Goal: Book appointment/travel/reservation

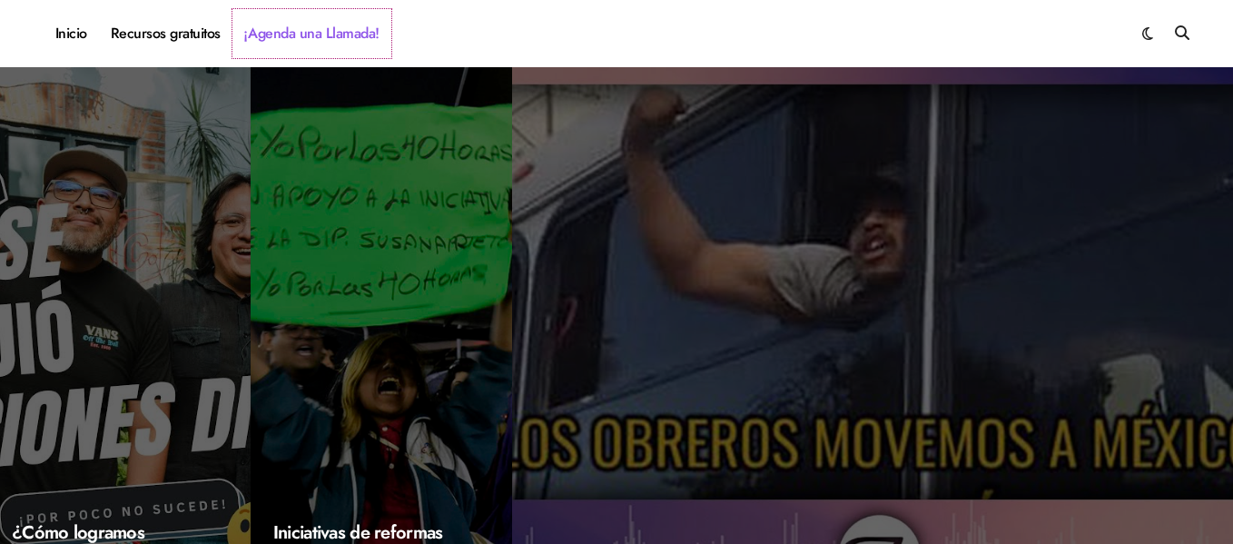
click at [344, 39] on link "¡Agenda una Llamada!" at bounding box center [311, 33] width 159 height 49
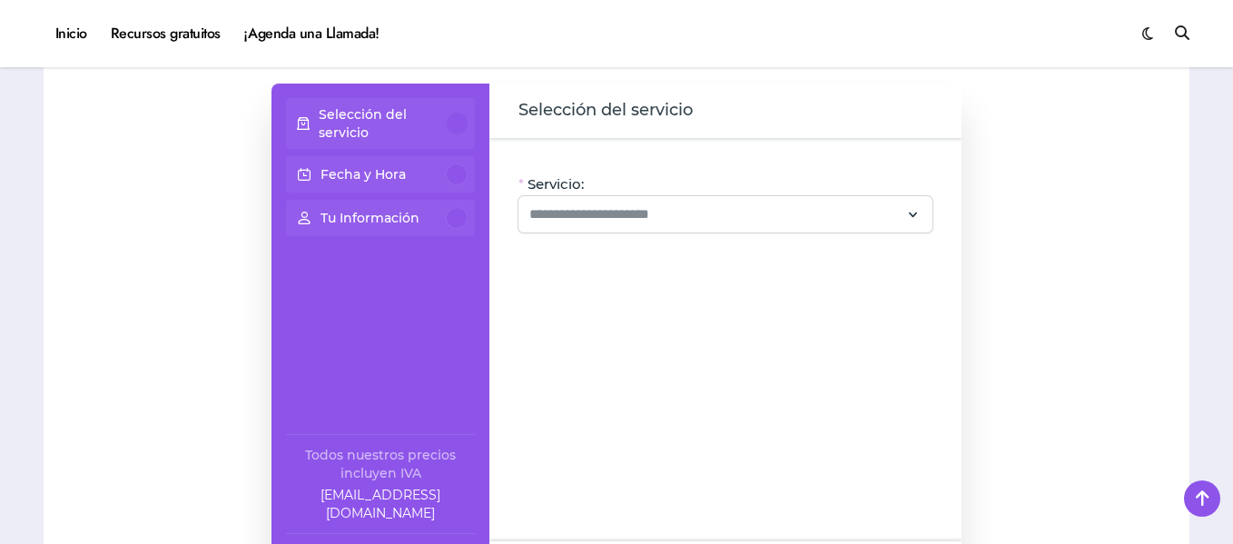
scroll to position [1179, 0]
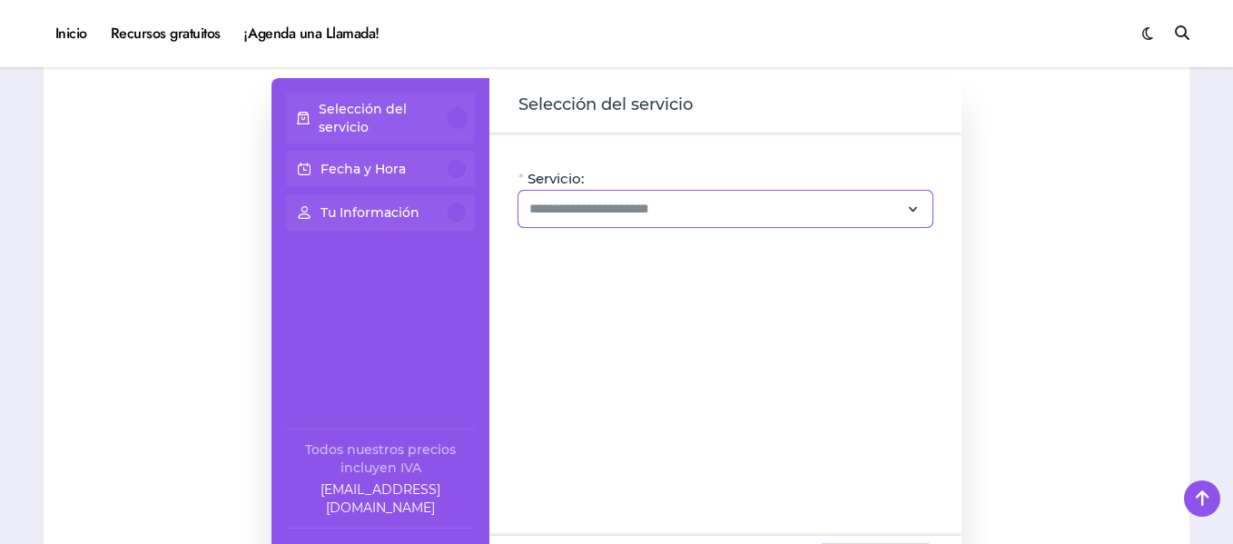
click at [568, 222] on div at bounding box center [725, 209] width 414 height 36
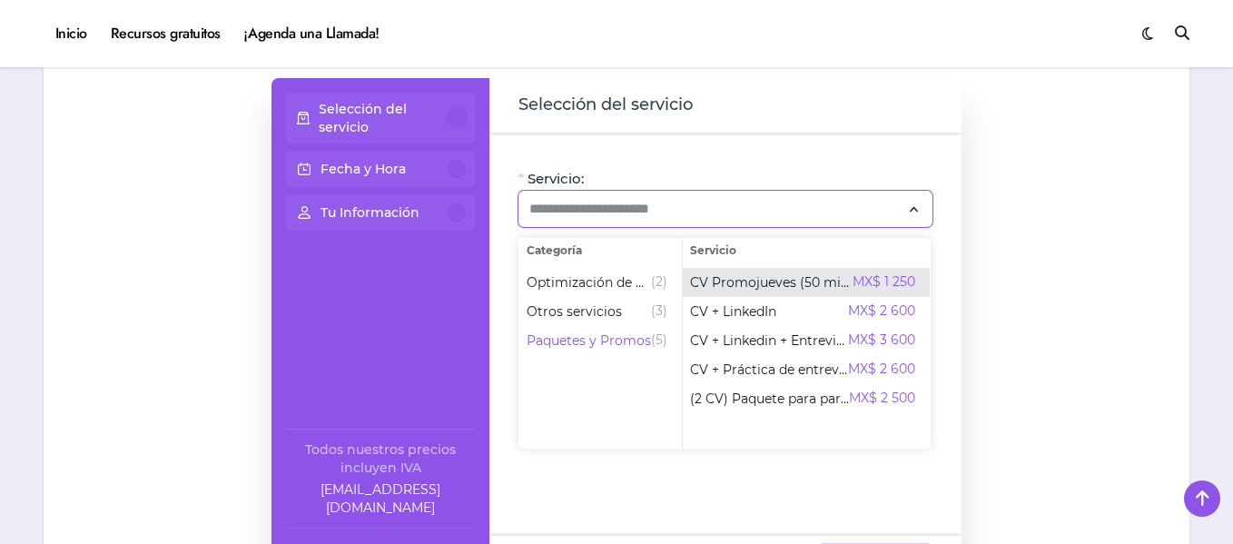
click at [742, 282] on span "CV Promojueves (50 min)" at bounding box center [771, 282] width 163 height 18
type input "**********"
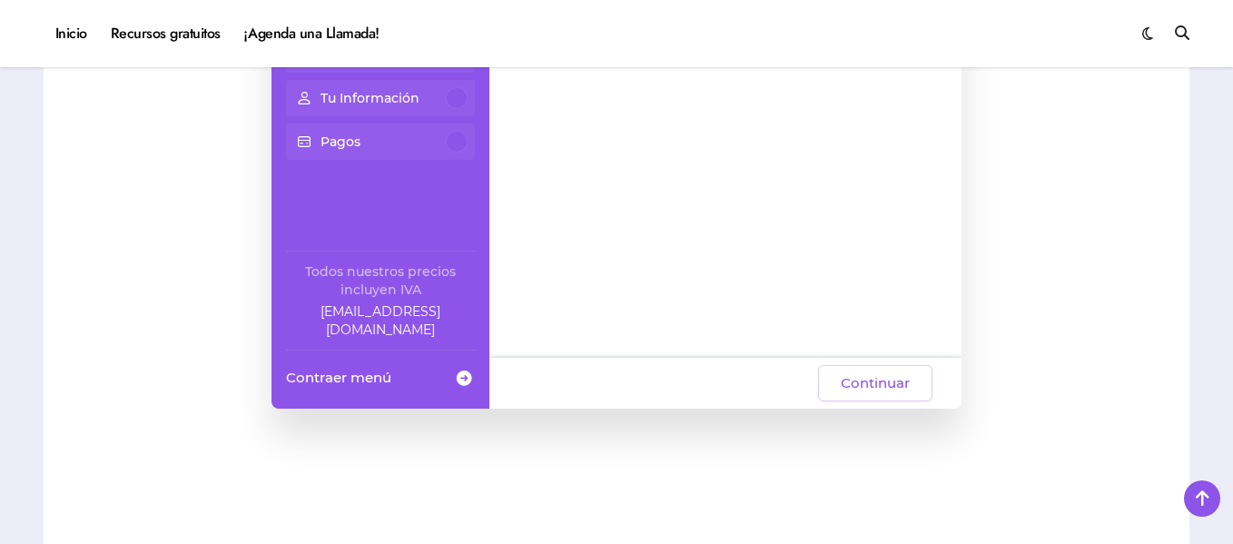
scroll to position [1359, 0]
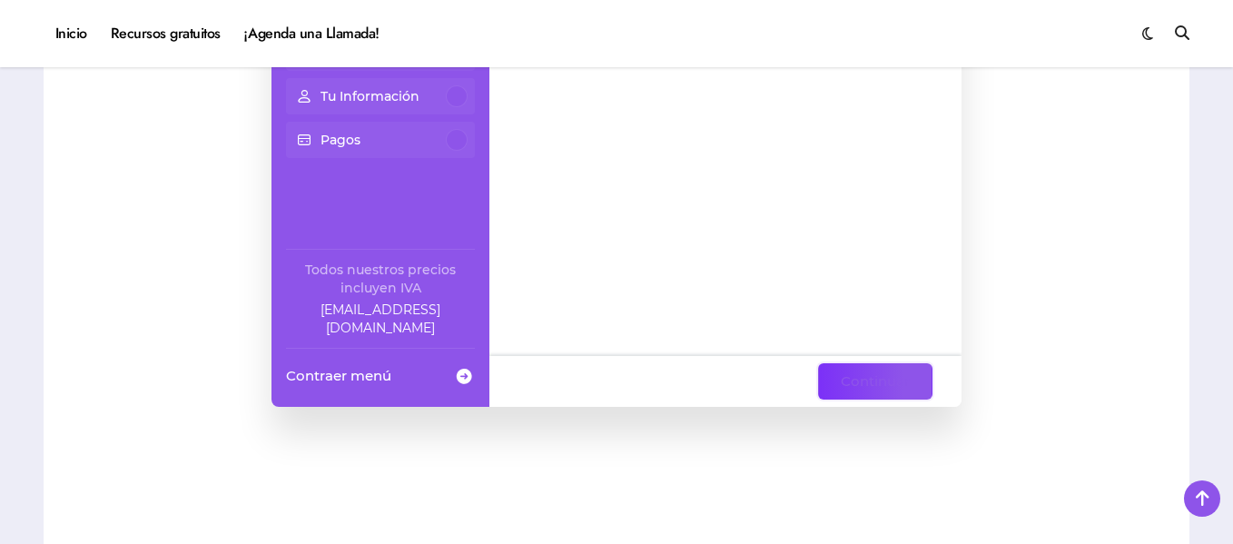
click at [877, 385] on span "Continuar" at bounding box center [875, 381] width 69 height 22
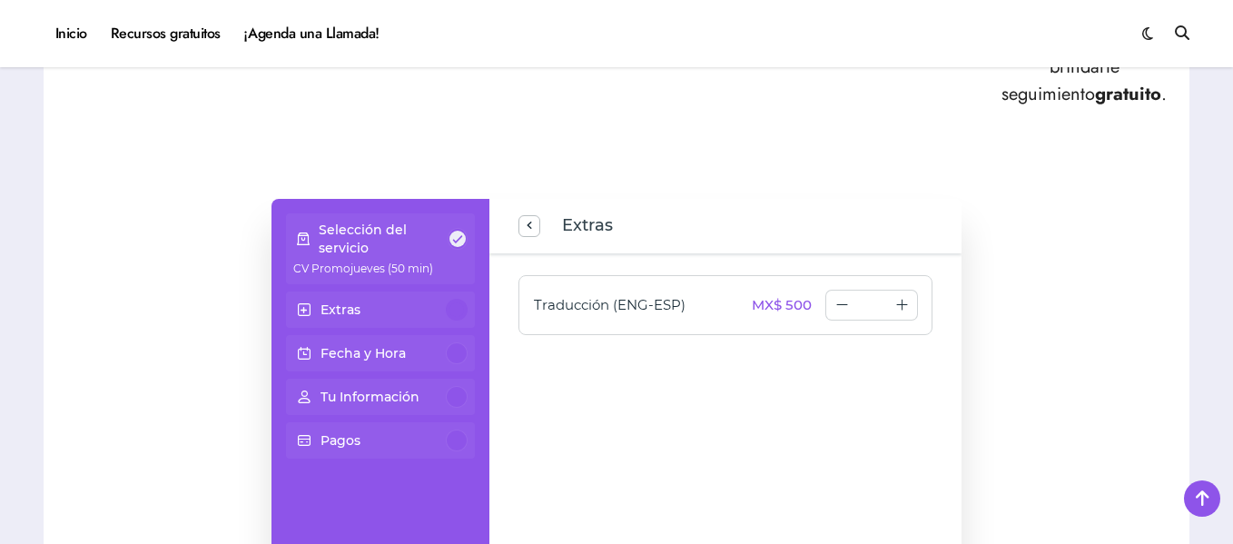
scroll to position [1060, 0]
type input "*"
click at [904, 303] on icon "increase number" at bounding box center [902, 304] width 14 height 14
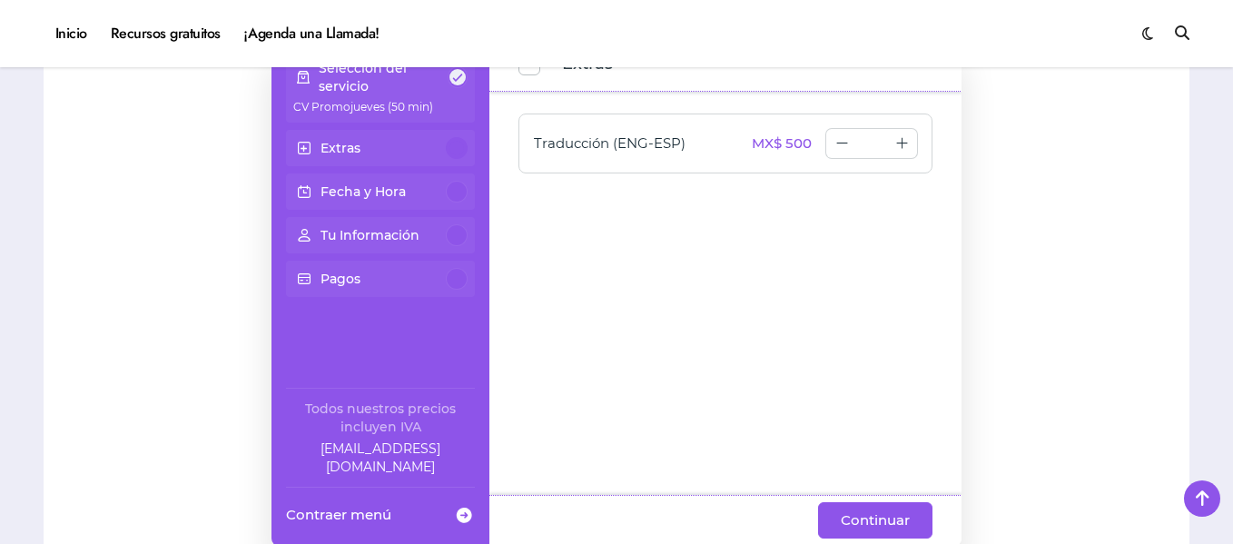
scroll to position [1222, 0]
click at [873, 520] on span "Continuar" at bounding box center [875, 519] width 69 height 22
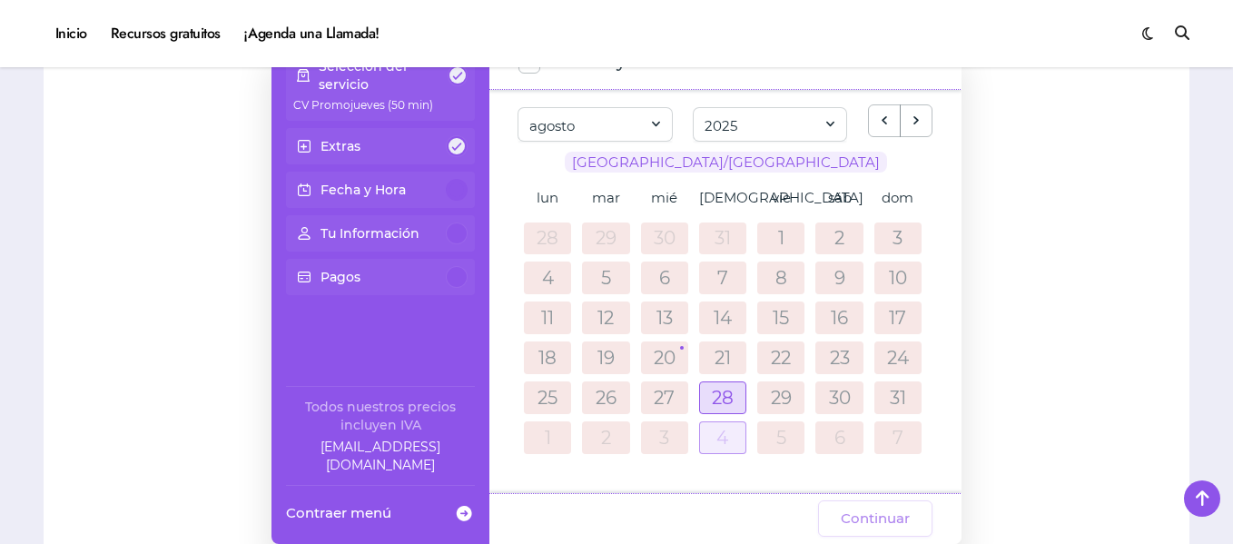
click at [718, 400] on div at bounding box center [722, 397] width 45 height 31
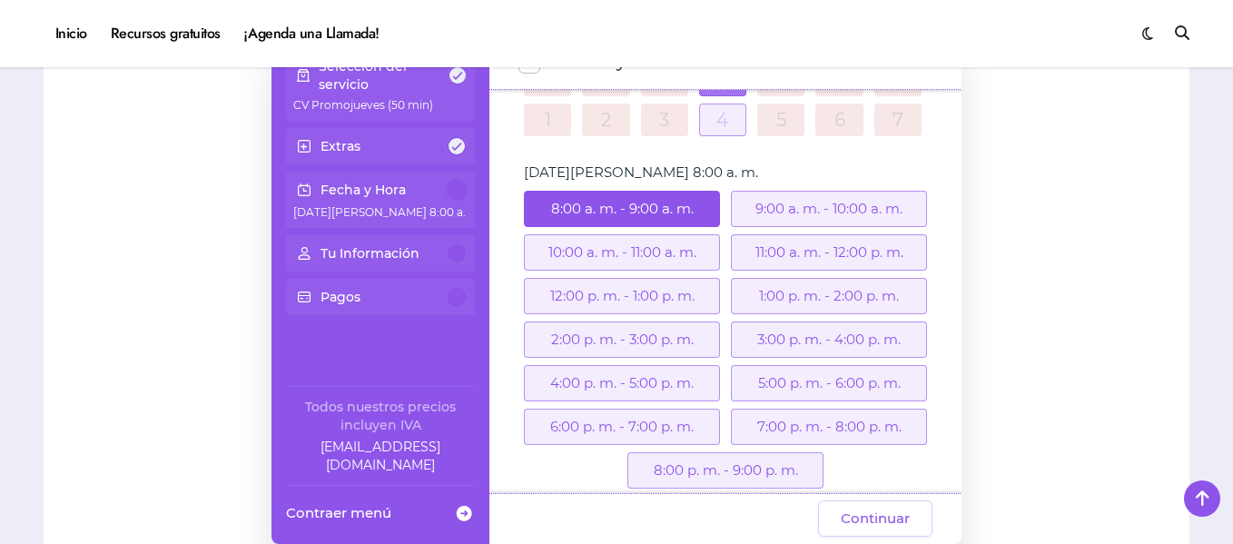
scroll to position [346, 0]
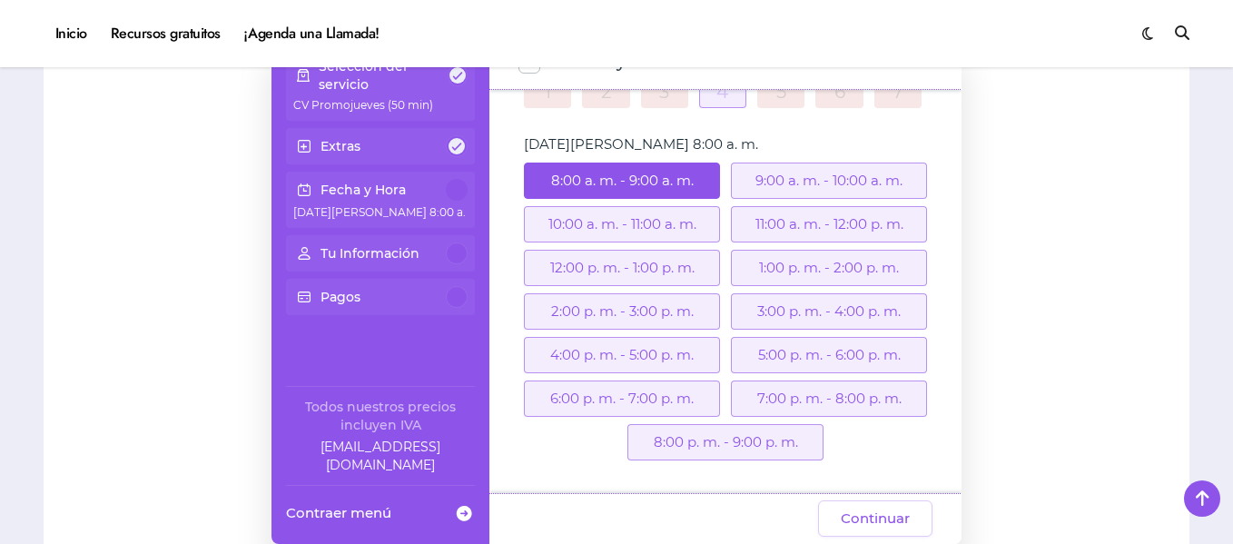
click at [718, 400] on div "8:00 a. m. - 9:00 a. m. 9:00 a. m. - 10:00 a. m. 10:00 a. m. - 11:00 a. m. 11:0…" at bounding box center [725, 315] width 414 height 305
click at [656, 237] on div "10:00 a. m. - 11:00 a. m." at bounding box center [622, 224] width 196 height 36
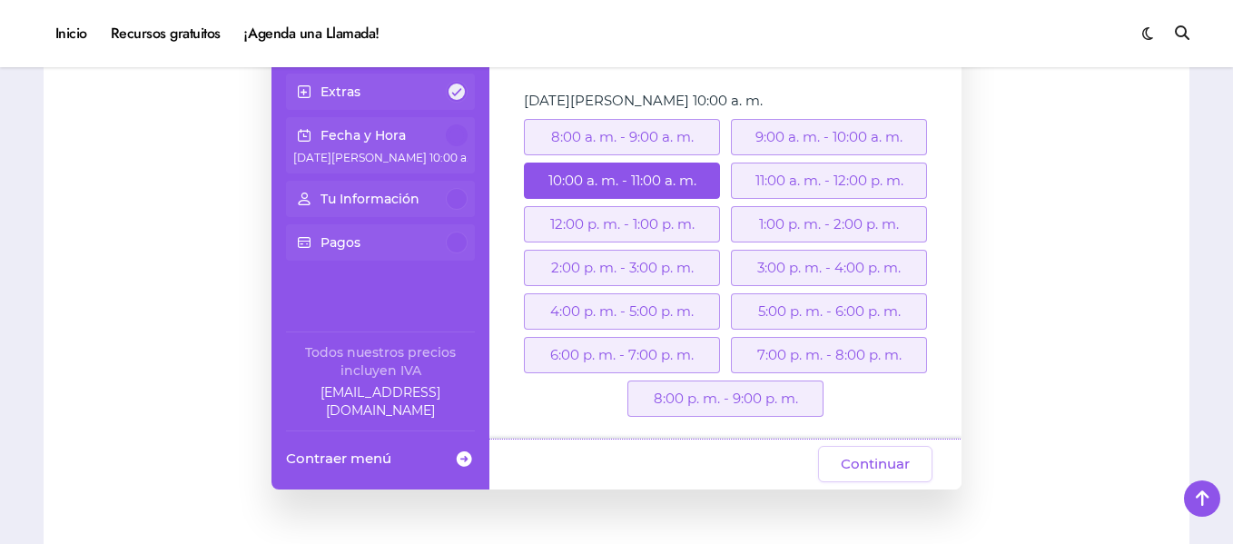
scroll to position [1287, 0]
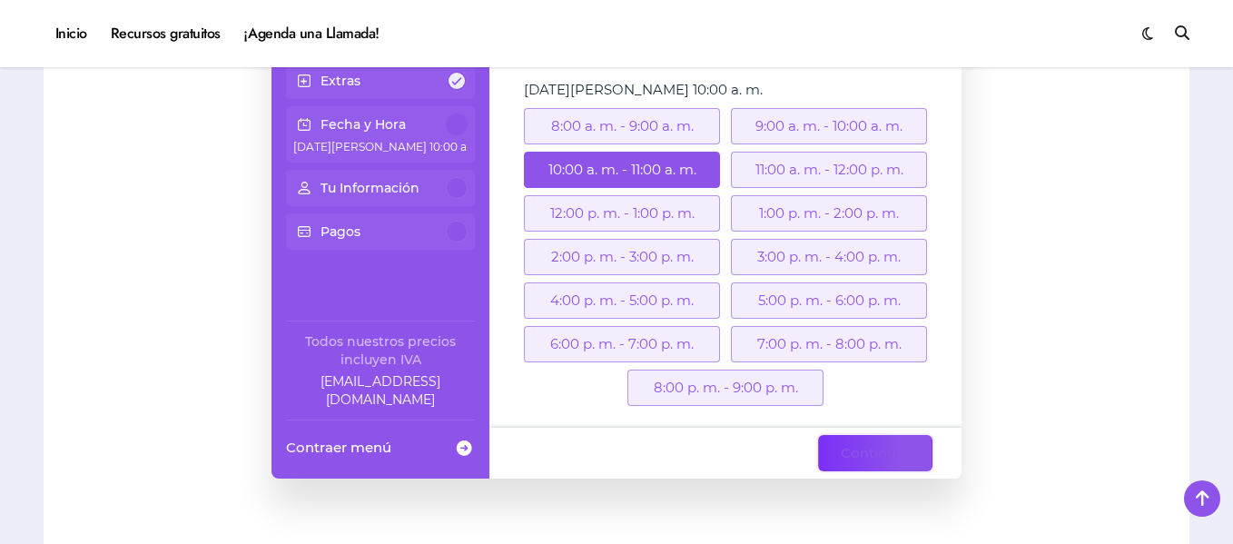
click at [862, 459] on span "Continuar" at bounding box center [875, 453] width 69 height 22
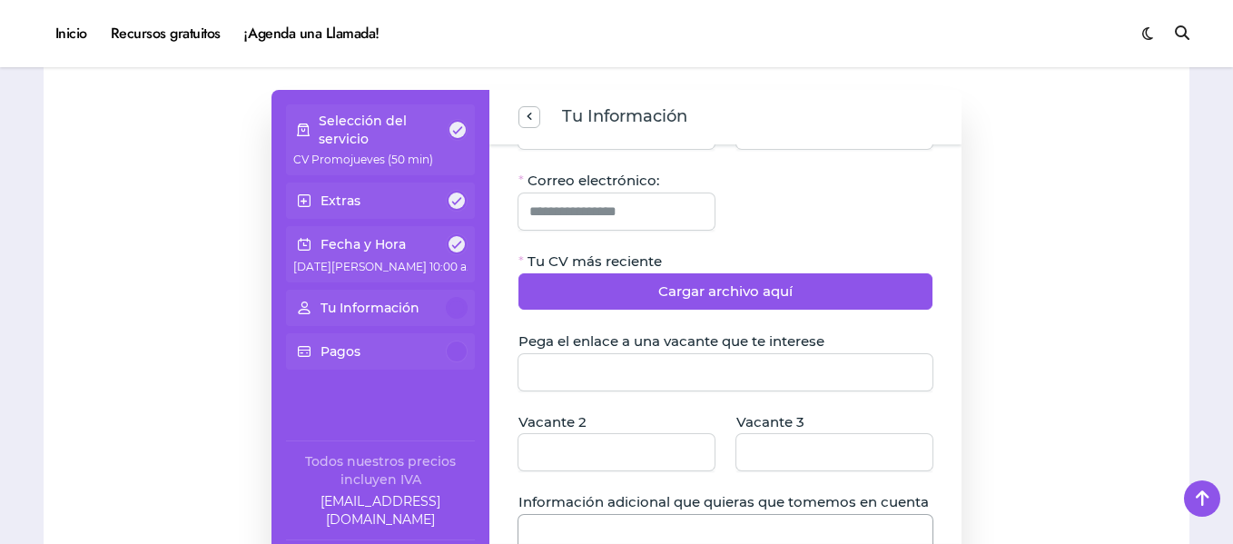
scroll to position [0, 0]
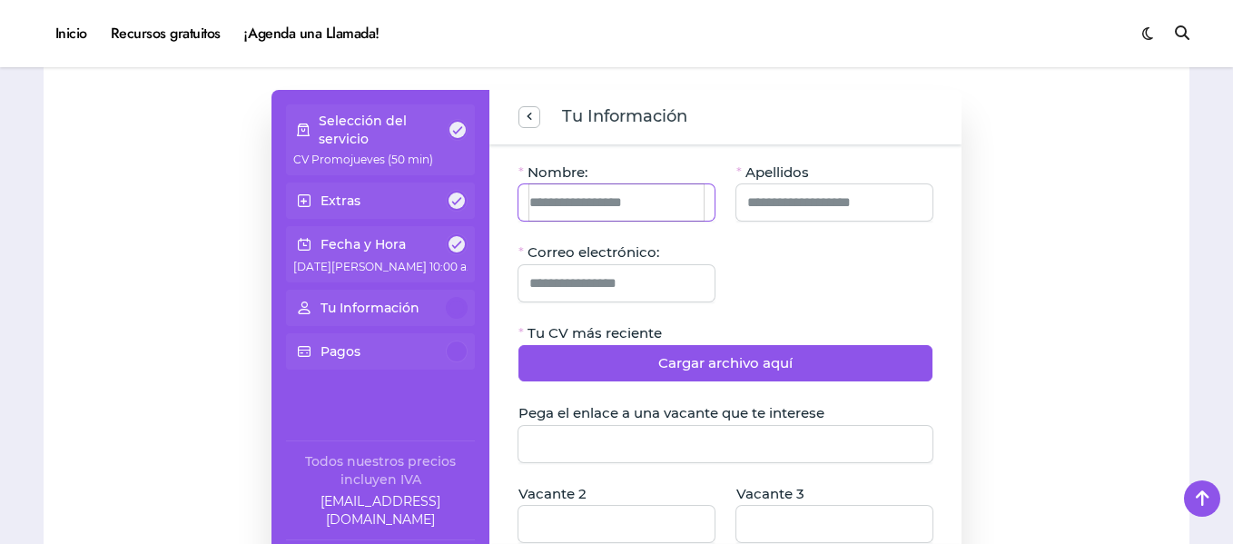
click at [587, 192] on input "Nombre:" at bounding box center [616, 202] width 174 height 36
type input "******"
click at [780, 212] on input "Apellidos" at bounding box center [834, 202] width 174 height 36
click at [763, 202] on input "**********" at bounding box center [834, 202] width 174 height 36
type input "**********"
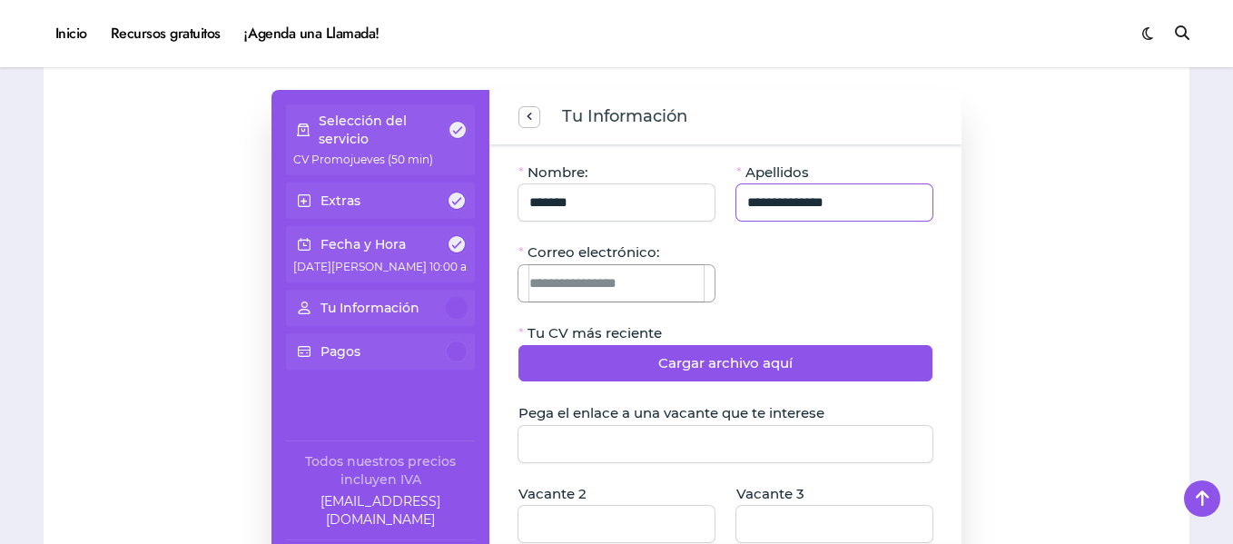
click at [608, 280] on input "Correo electrónico:" at bounding box center [616, 283] width 174 height 36
type input "**********"
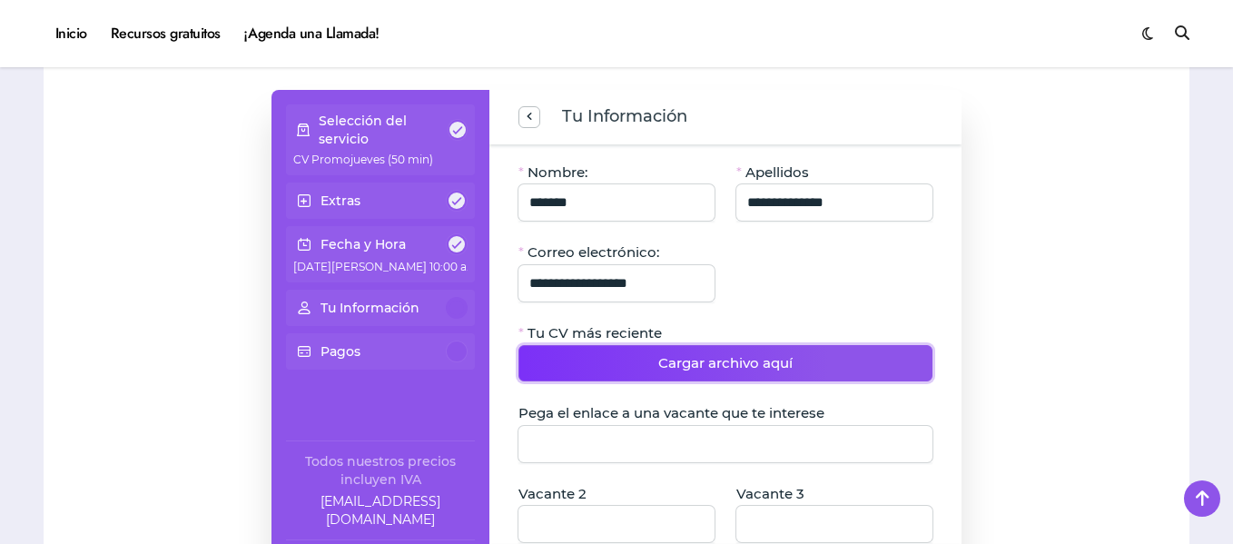
click at [791, 359] on button "Cargar archivo aquí" at bounding box center [725, 363] width 414 height 36
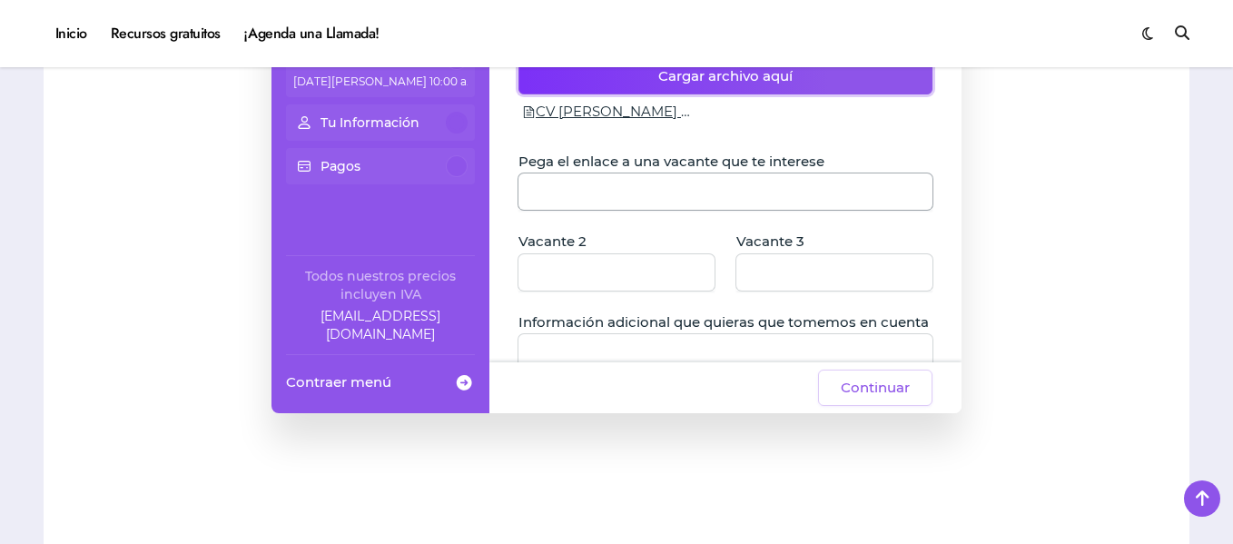
scroll to position [103, 0]
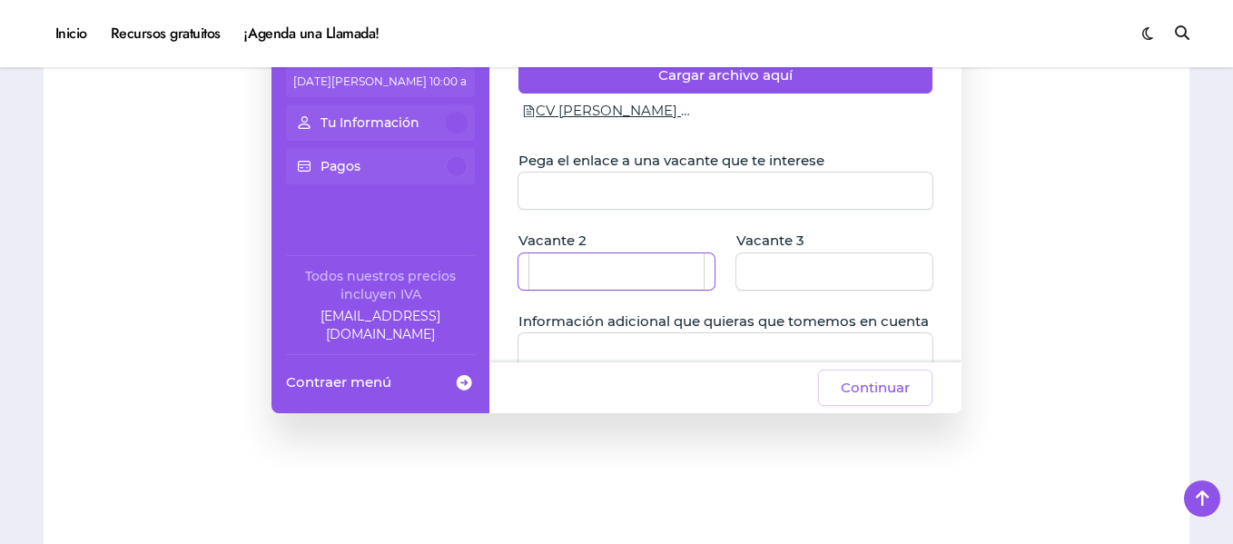
click at [583, 281] on input "Vacante 2" at bounding box center [616, 271] width 174 height 36
paste input "**********"
click at [583, 281] on input "**********" at bounding box center [617, 271] width 172 height 36
type input "**********"
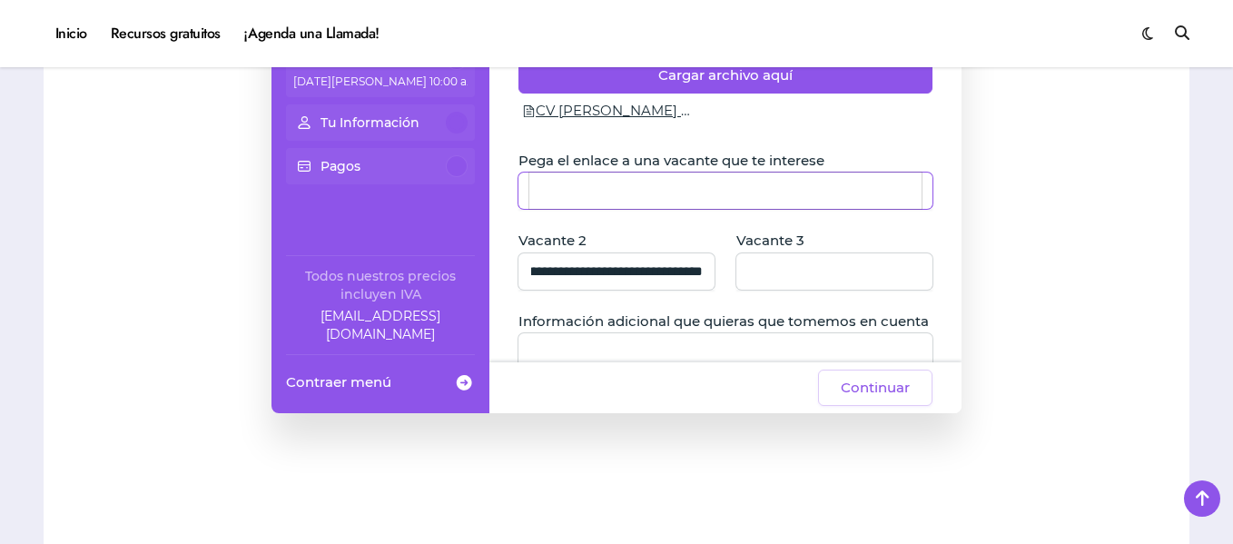
scroll to position [0, 0]
click at [585, 198] on input "Pega el enlace a una vacante que te interese" at bounding box center [725, 191] width 392 height 36
paste input "**********"
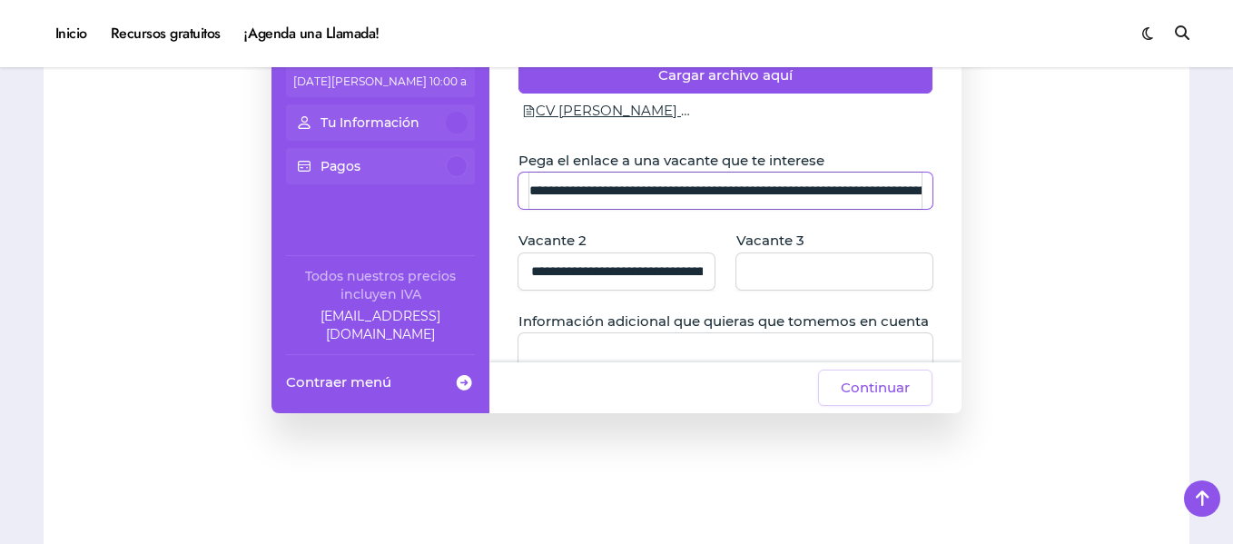
scroll to position [0, 163]
type input "**********"
click at [774, 268] on input "Vacante 3" at bounding box center [834, 271] width 174 height 36
click at [667, 316] on span "Información adicional que quieras que tomemos en cuenta" at bounding box center [723, 321] width 410 height 18
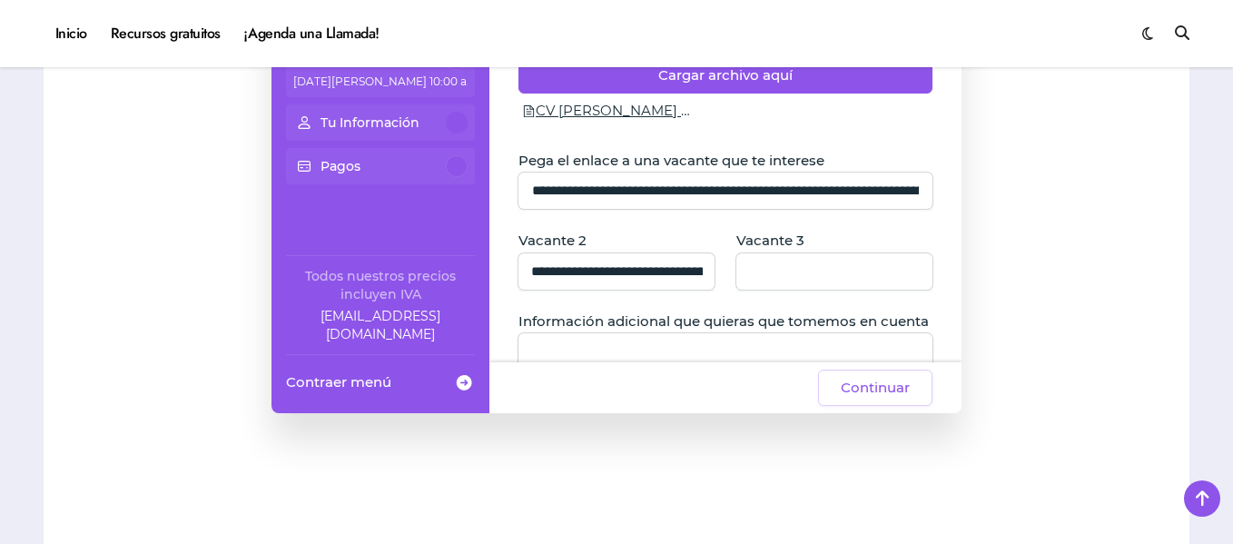
click at [667, 333] on textarea "Información adicional que quieras que tomemos en cuenta" at bounding box center [725, 446] width 414 height 227
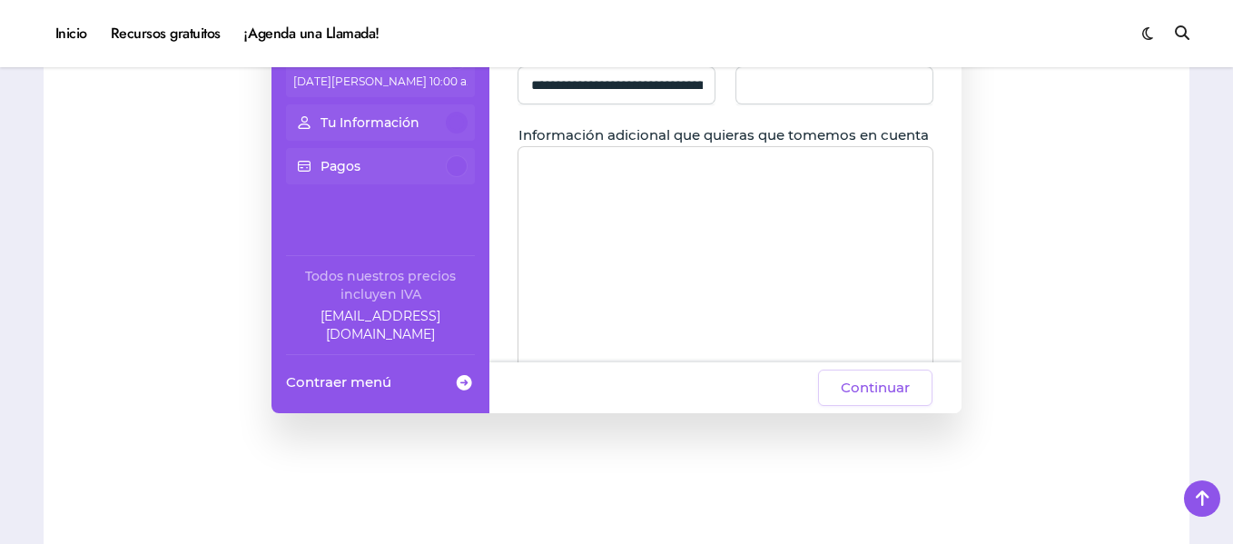
scroll to position [354, 0]
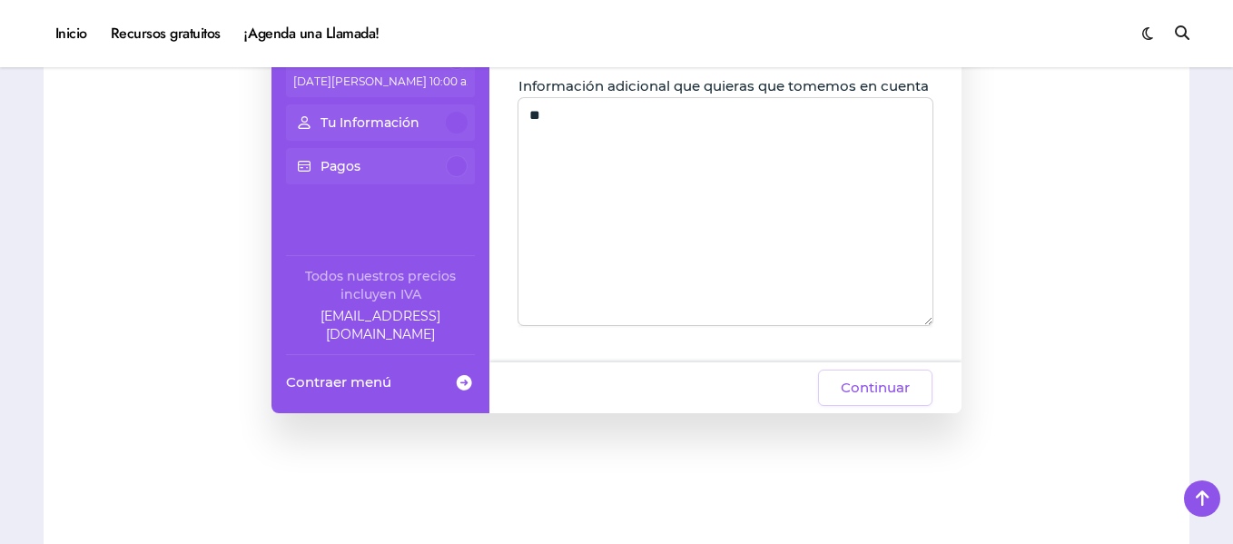
type textarea "*"
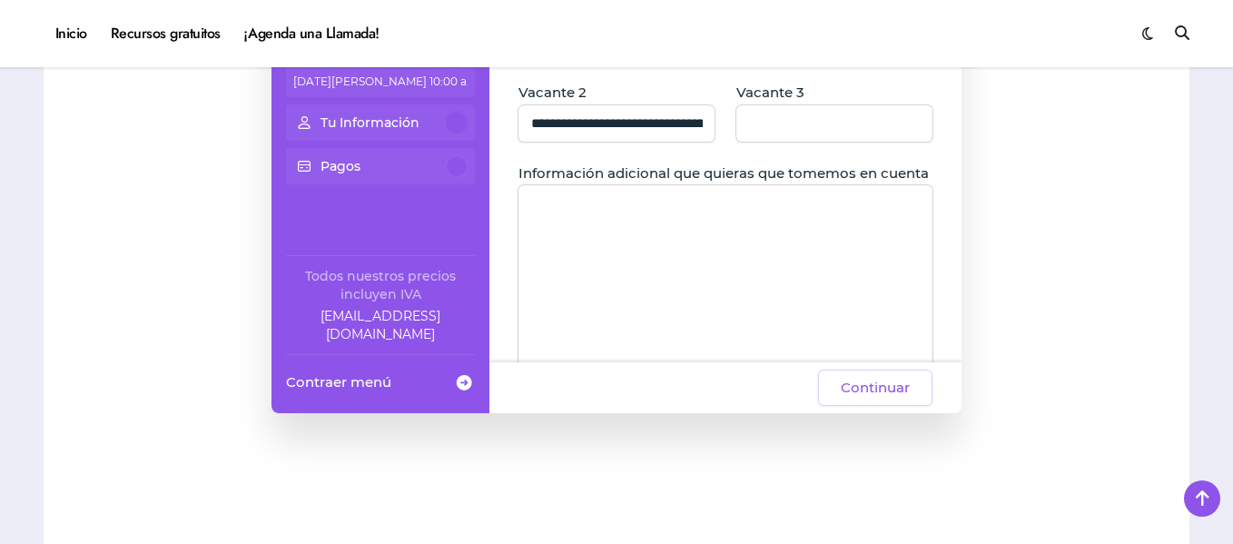
scroll to position [254, 0]
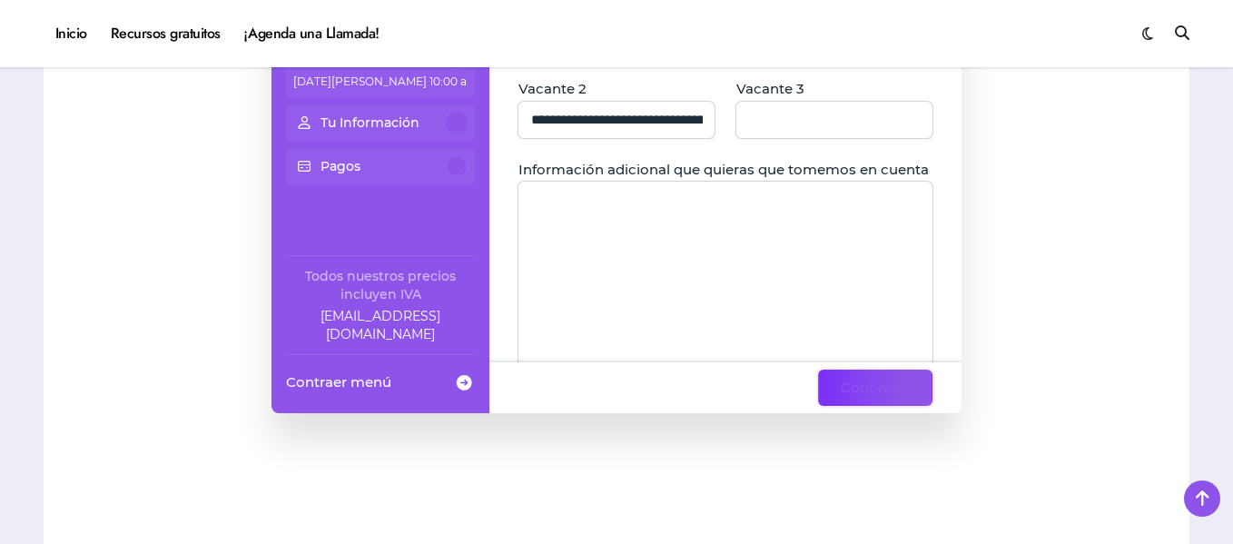
click at [877, 393] on span "Continuar" at bounding box center [875, 388] width 69 height 22
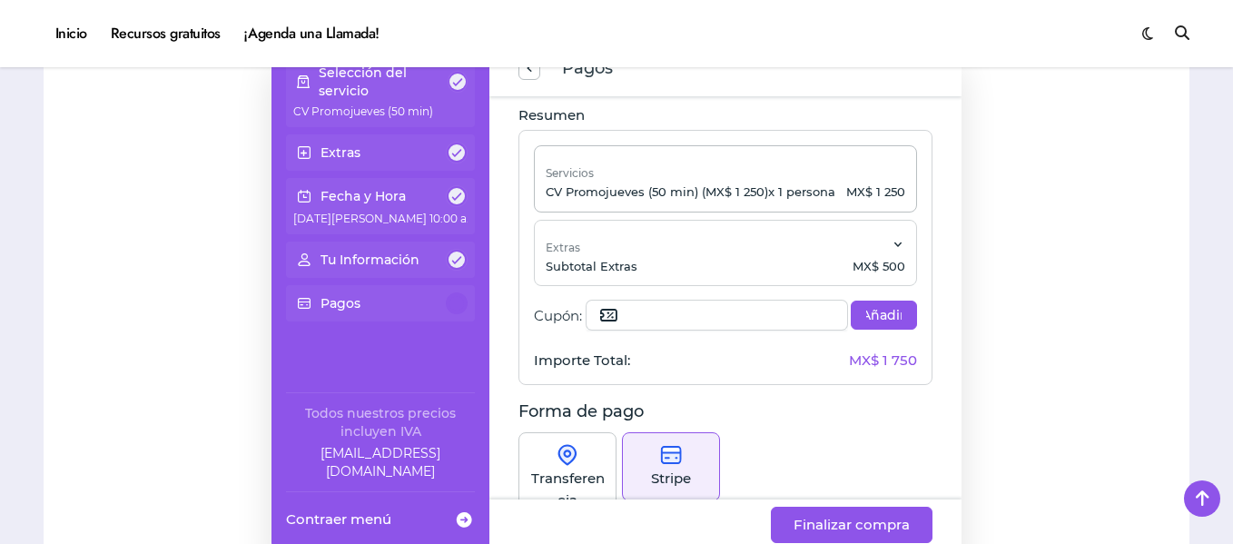
scroll to position [5, 0]
click at [893, 242] on span at bounding box center [898, 245] width 15 height 20
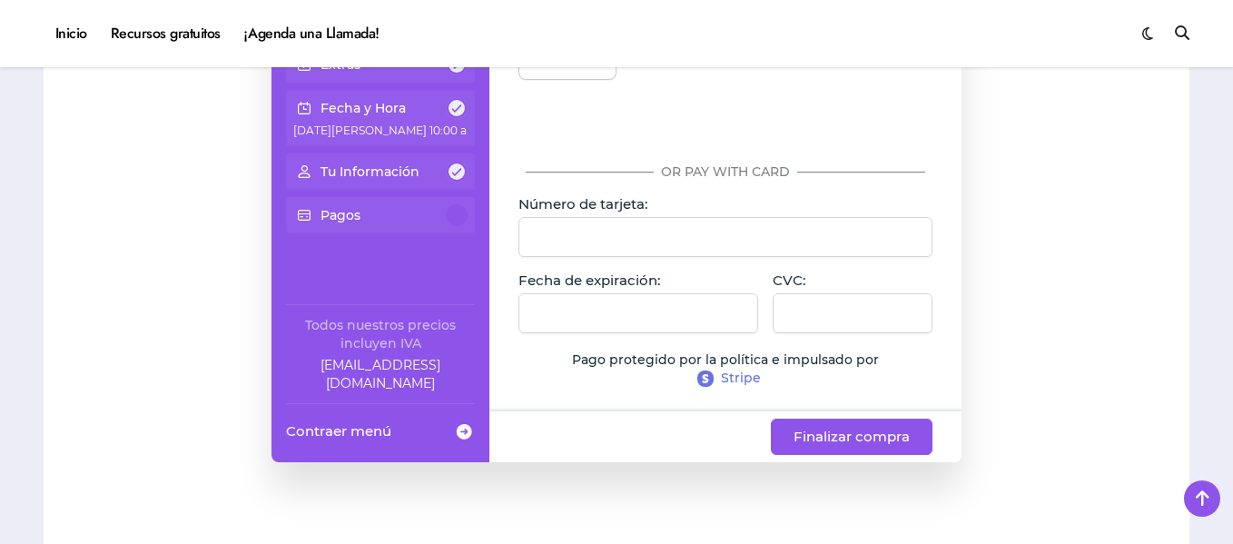
scroll to position [1306, 0]
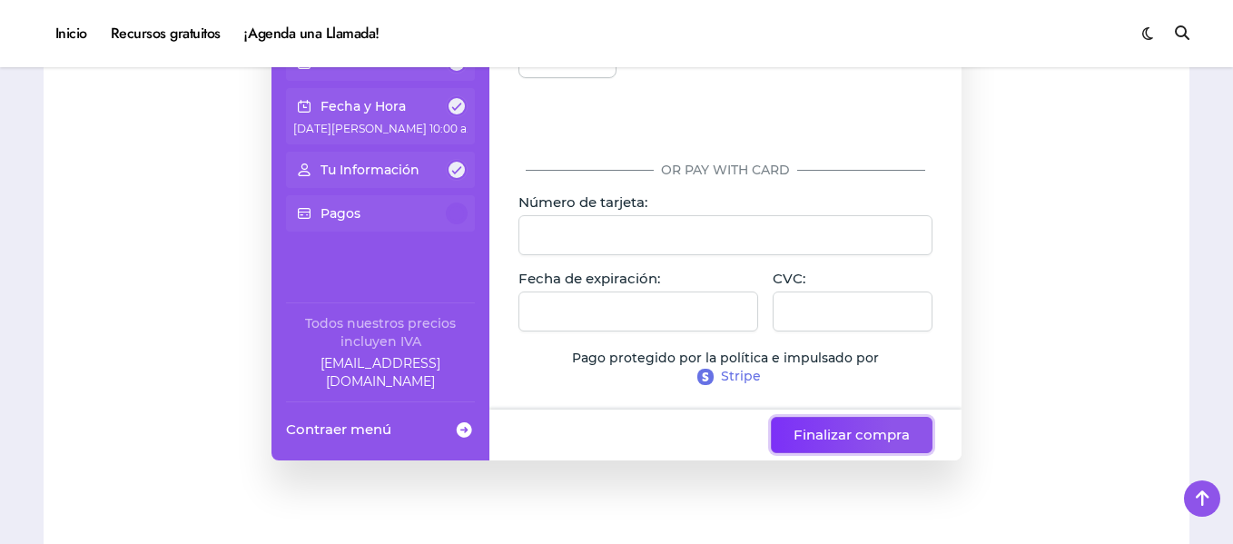
click at [859, 425] on span "Finalizar compra" at bounding box center [852, 435] width 116 height 22
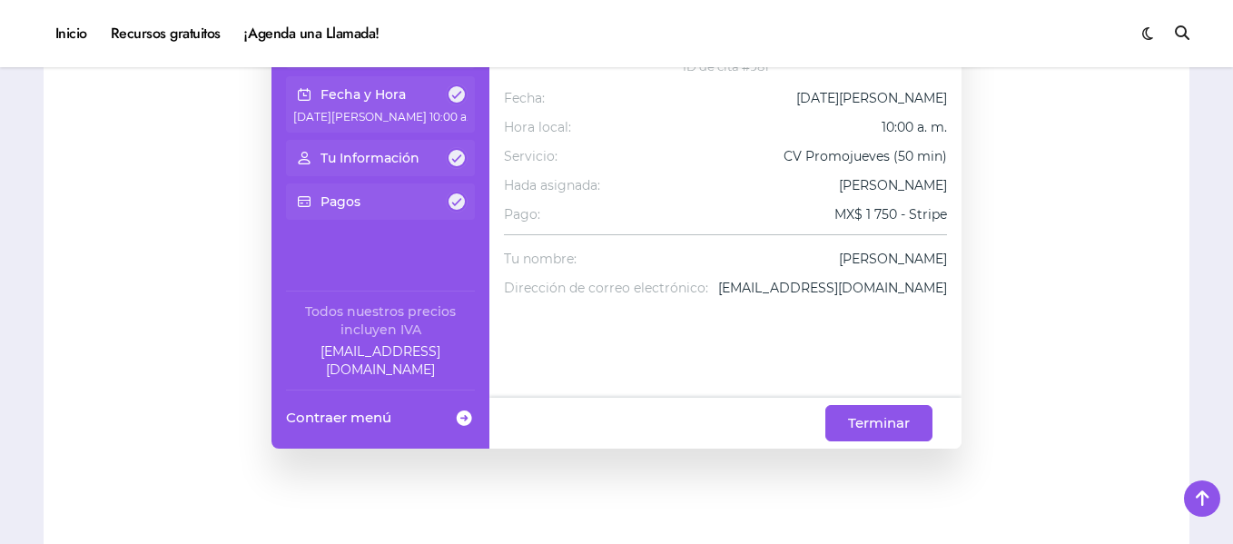
scroll to position [1330, 0]
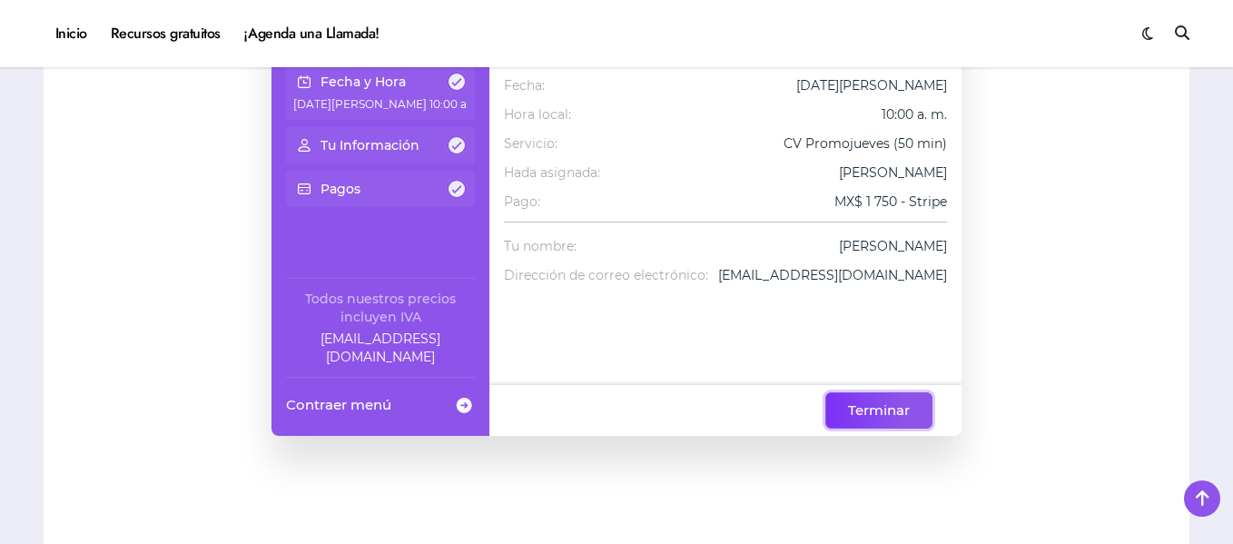
click at [886, 408] on span "Terminar" at bounding box center [879, 411] width 62 height 22
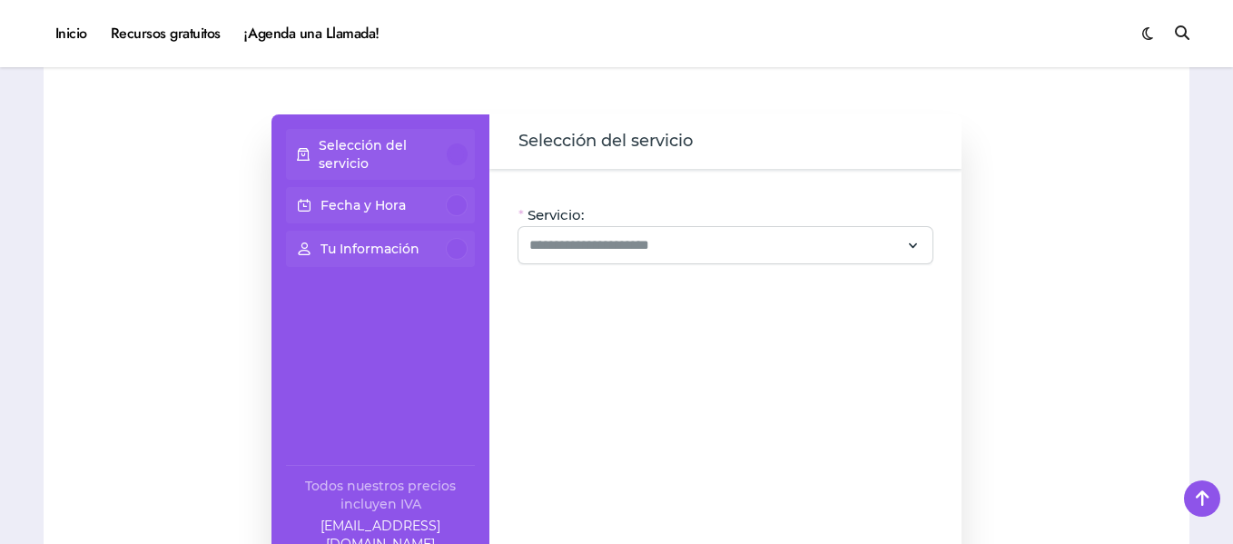
scroll to position [1144, 0]
